Goal: Task Accomplishment & Management: Use online tool/utility

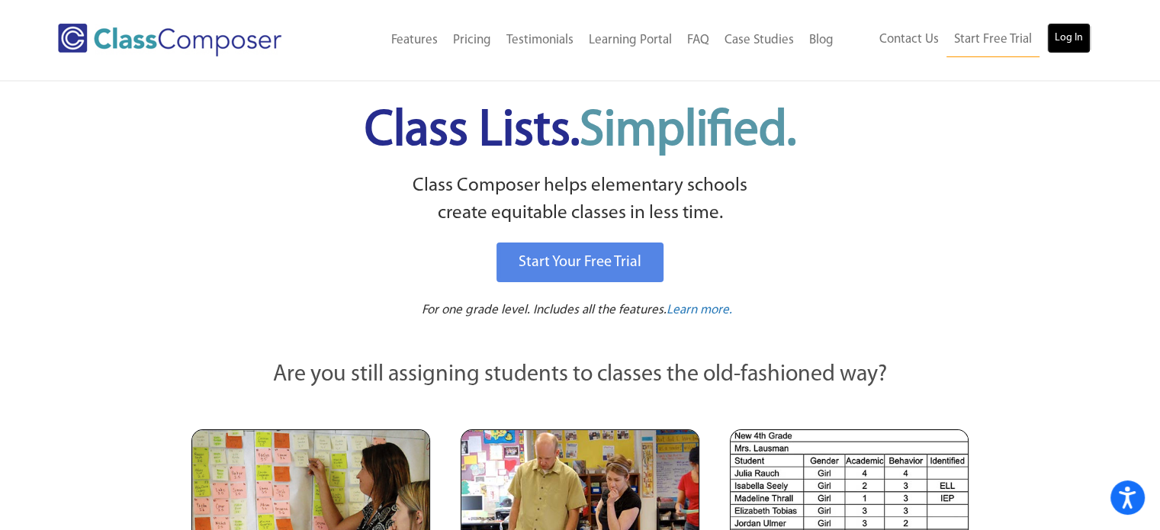
click at [1069, 39] on link "Log In" at bounding box center [1069, 38] width 43 height 31
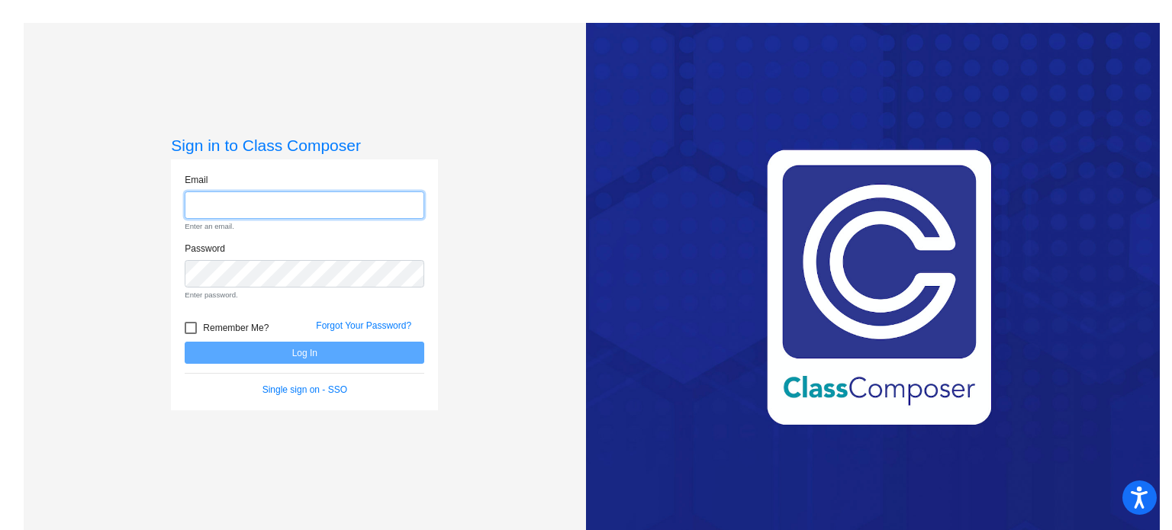
type input "ccollier@sintonisd.net"
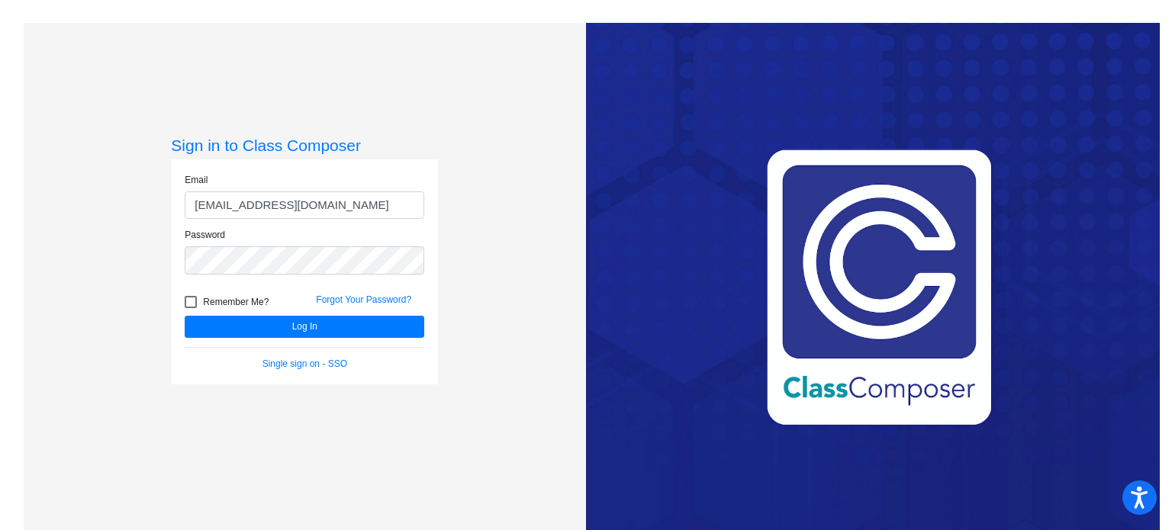
click at [394, 338] on form "Email ccollier@sintonisd.net Password Remember Me? Forgot Your Password? Log In…" at bounding box center [305, 272] width 240 height 198
click at [383, 317] on button "Log In" at bounding box center [305, 327] width 240 height 22
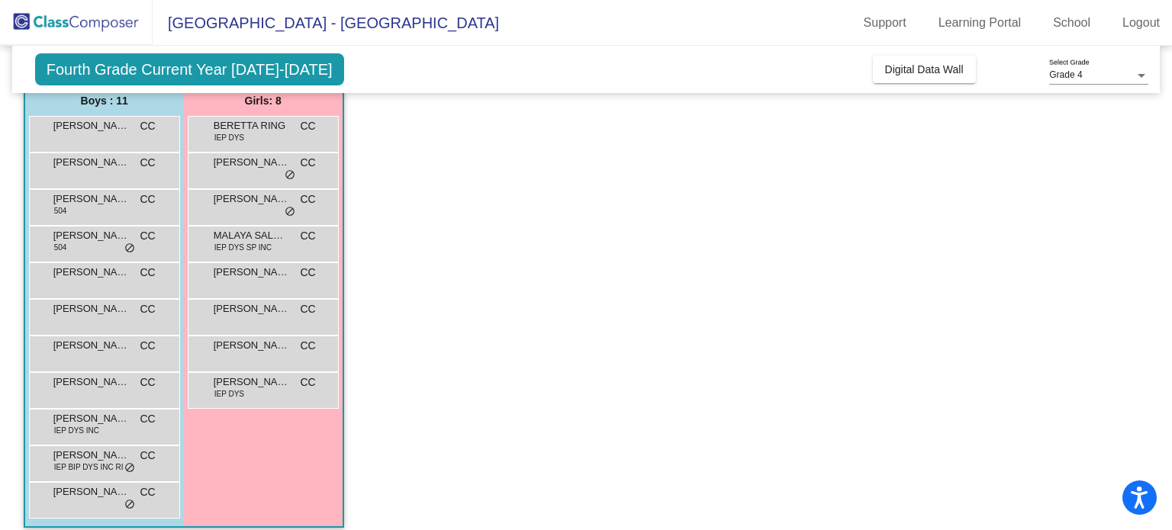
scroll to position [140, 0]
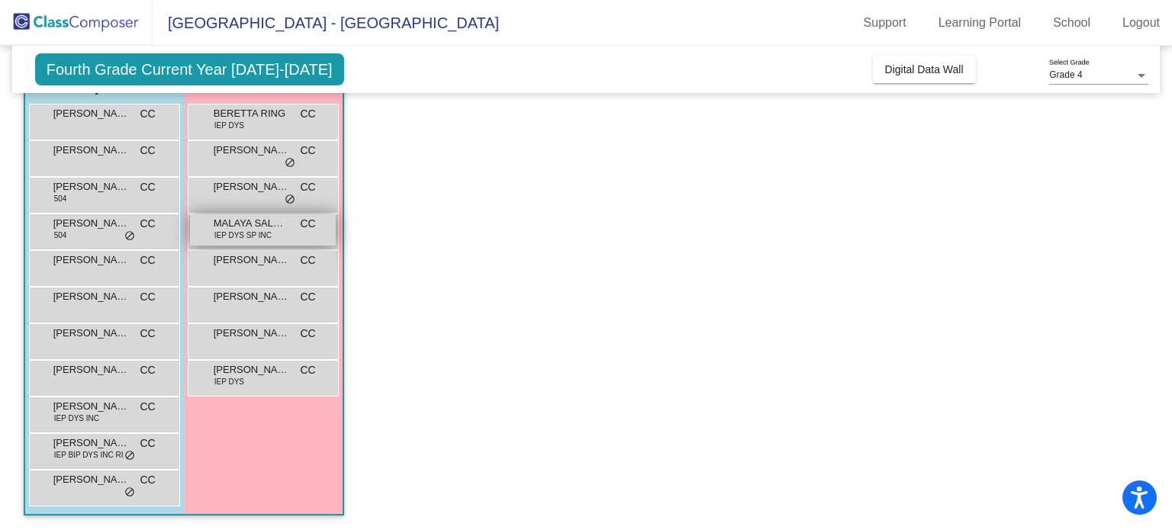
click at [253, 232] on span "IEP DYS SP INC" at bounding box center [242, 235] width 57 height 11
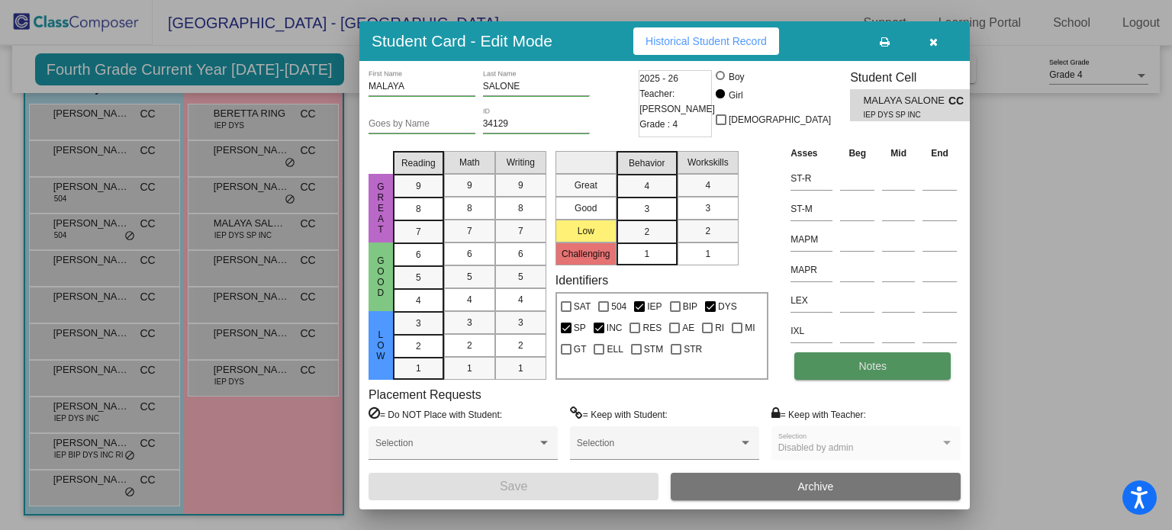
click at [883, 377] on button "Notes" at bounding box center [872, 365] width 156 height 27
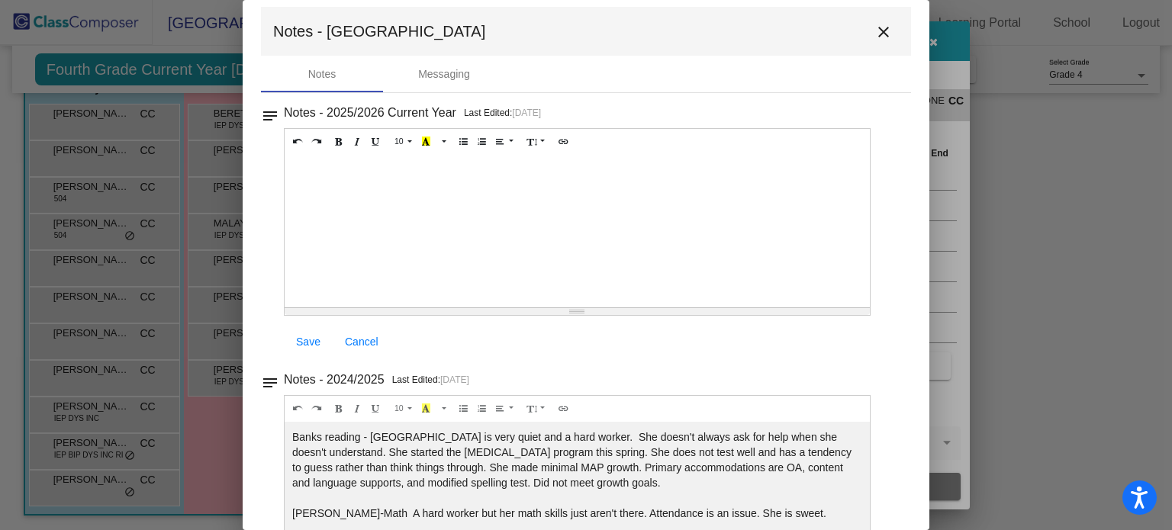
scroll to position [0, 0]
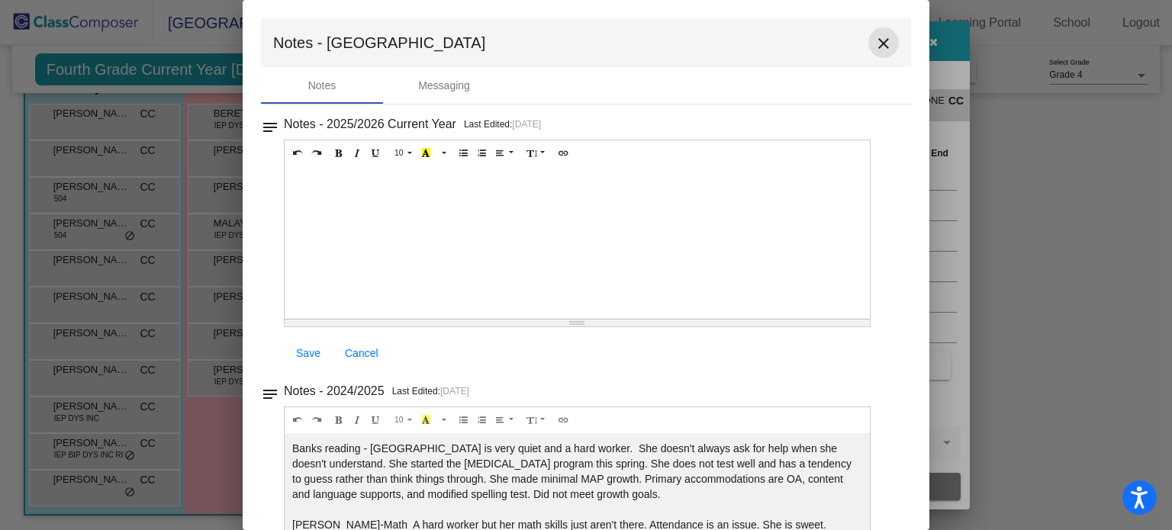
click at [877, 48] on mat-icon "close" at bounding box center [883, 43] width 18 height 18
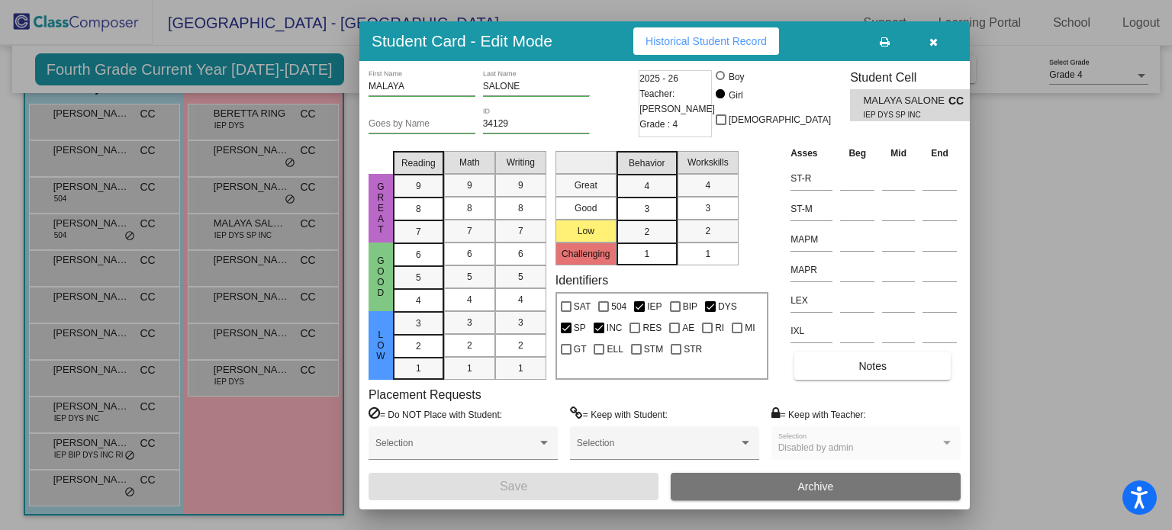
click at [939, 34] on button "button" at bounding box center [933, 40] width 49 height 27
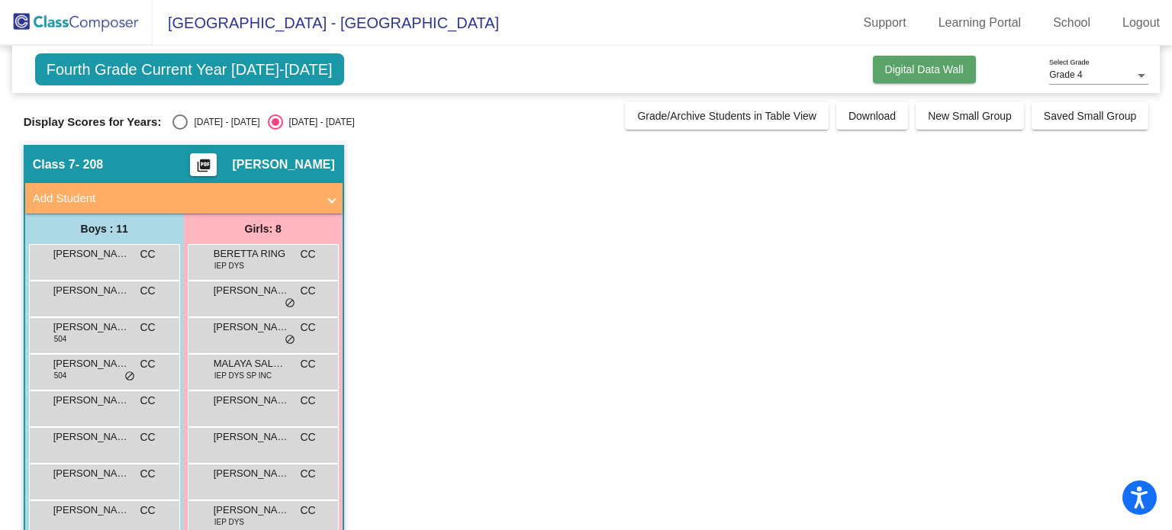
click at [909, 69] on span "Digital Data Wall" at bounding box center [924, 69] width 79 height 12
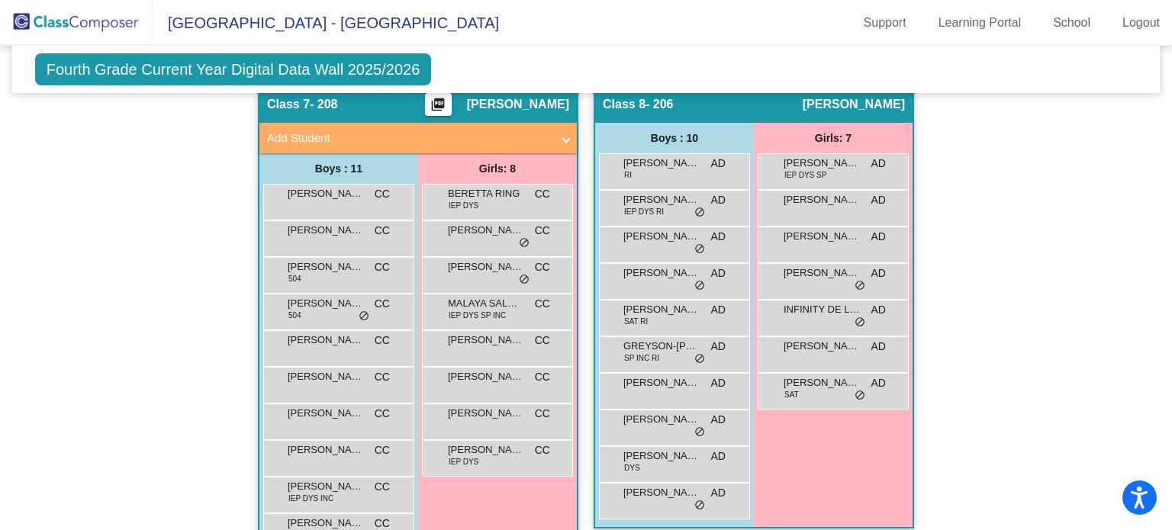
scroll to position [1430, 0]
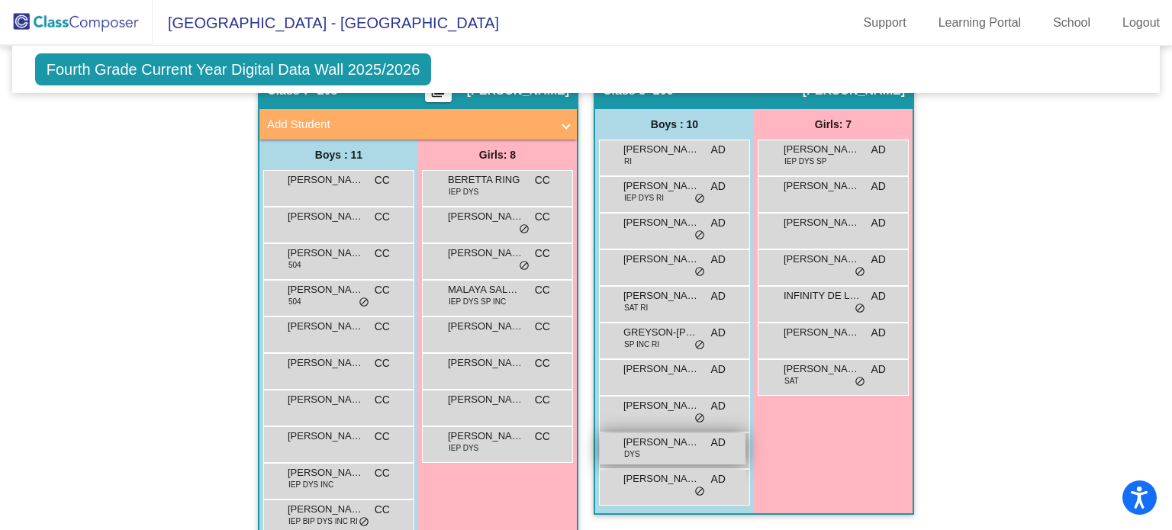
click at [645, 455] on div "LINCOLN CARBALLO DYS AD lock do_not_disturb_alt" at bounding box center [673, 448] width 146 height 31
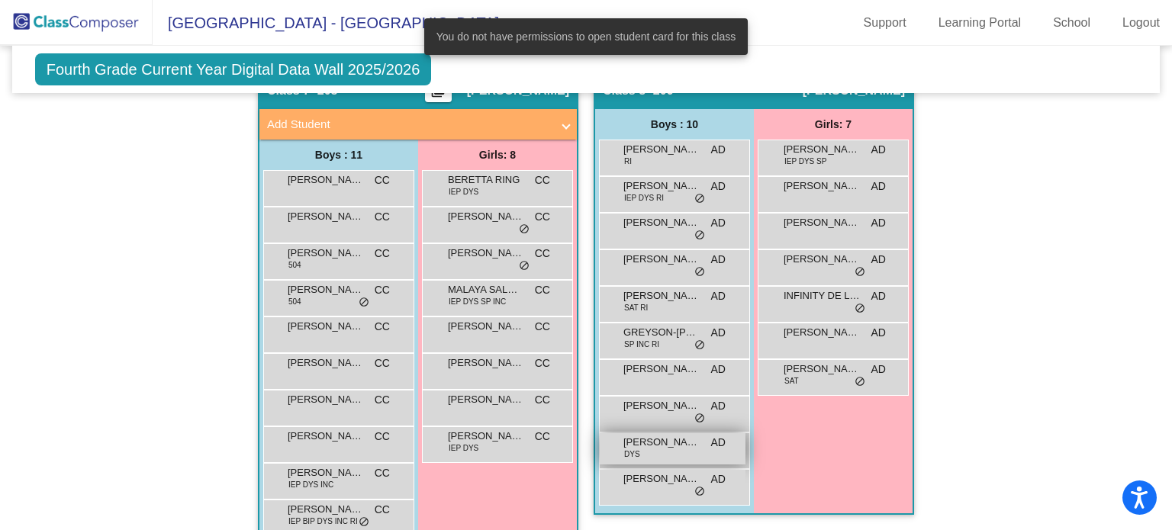
click at [645, 455] on div "LINCOLN CARBALLO DYS AD lock do_not_disturb_alt" at bounding box center [673, 448] width 146 height 31
